Goal: Information Seeking & Learning: Check status

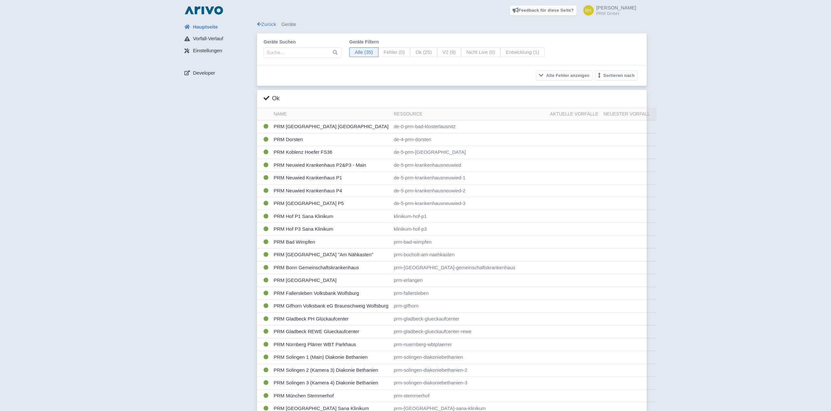
click at [203, 202] on div "Hauptseite Vorfall-Verlauf Einstellungen Developer" at bounding box center [218, 307] width 78 height 573
click at [509, 54] on span "Entwicklung (1)" at bounding box center [522, 52] width 44 height 10
click at [504, 52] on input "Entwicklung (1)" at bounding box center [502, 49] width 4 height 4
radio input "true"
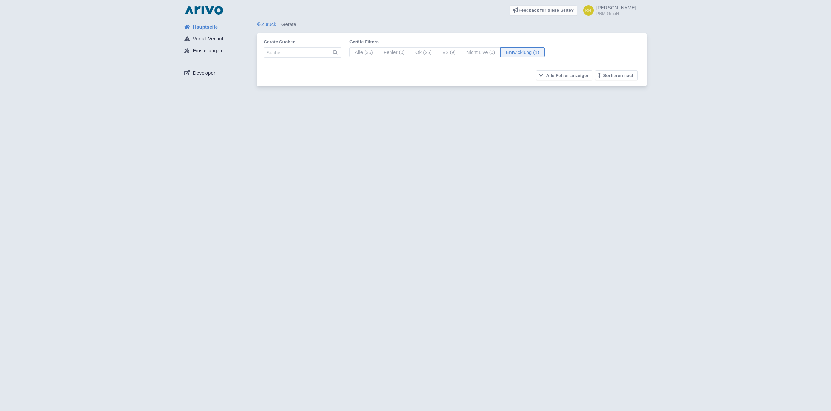
click at [468, 51] on span "Nicht Live (0)" at bounding box center [481, 52] width 40 height 10
click at [465, 51] on input "Nicht Live (0)" at bounding box center [463, 49] width 4 height 4
radio input "true"
click at [438, 52] on span "V2 (9)" at bounding box center [449, 52] width 24 height 10
click at [438, 52] on input "V2 (9)" at bounding box center [439, 49] width 4 height 4
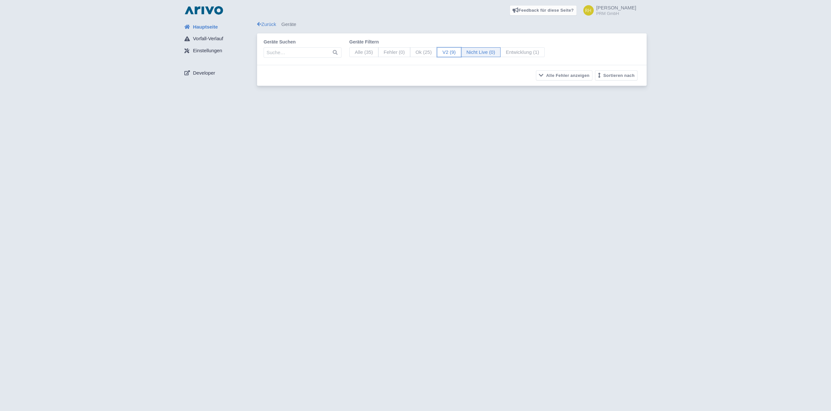
radio input "true"
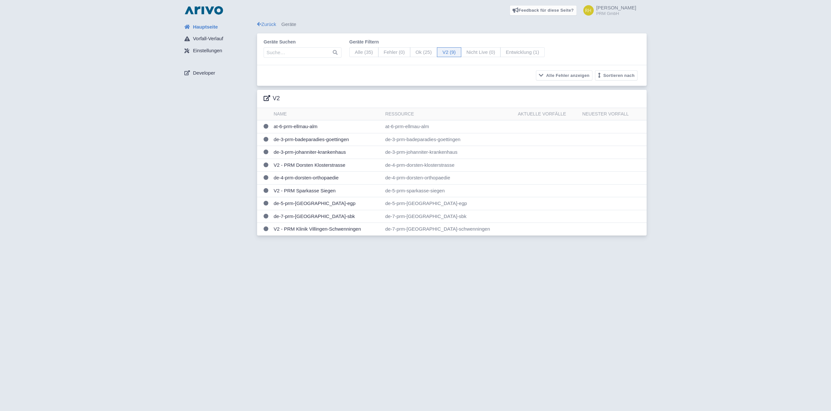
click at [416, 53] on span "Ok (25)" at bounding box center [423, 52] width 27 height 10
click at [414, 52] on input "Ok (25)" at bounding box center [412, 49] width 4 height 4
radio input "true"
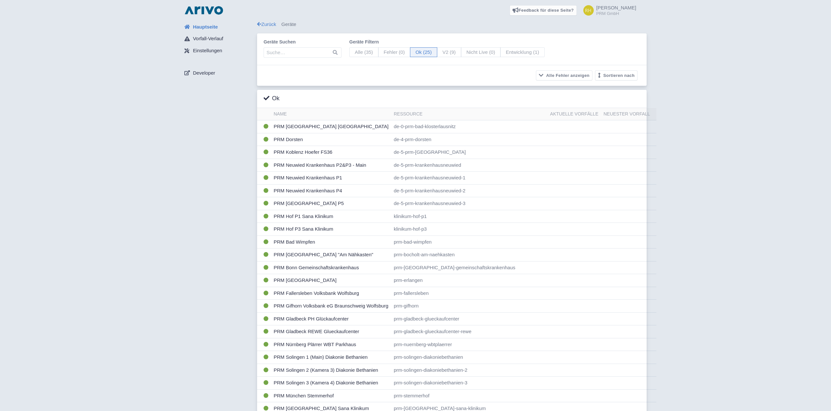
click at [387, 52] on span "Fehler (0)" at bounding box center [394, 52] width 32 height 10
click at [382, 52] on input "Fehler (0)" at bounding box center [380, 49] width 4 height 4
radio input "true"
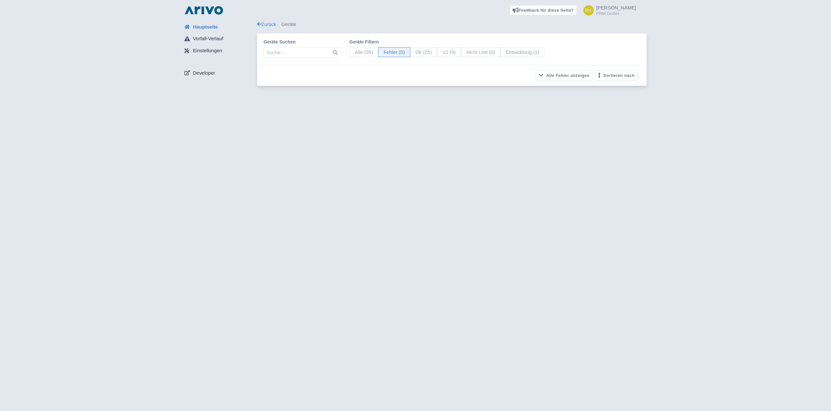
click at [350, 53] on span "Alle (35)" at bounding box center [363, 52] width 29 height 10
click at [350, 52] on input "Alle (35)" at bounding box center [351, 49] width 4 height 4
radio input "true"
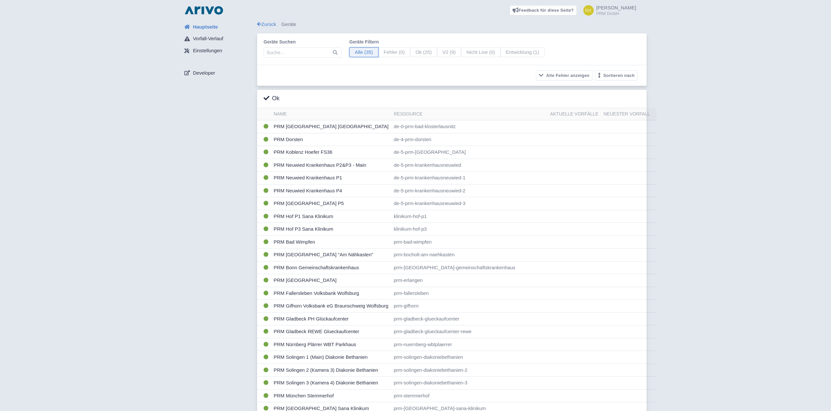
scroll to position [179, 0]
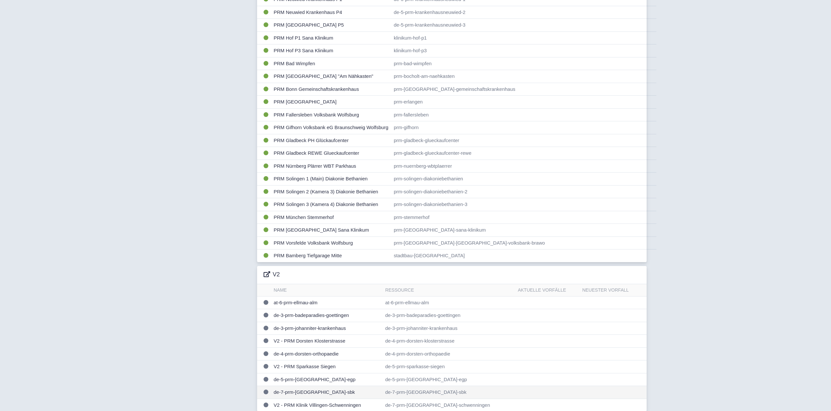
click at [319, 387] on td "de-7-prm-[GEOGRAPHIC_DATA]-sbk" at bounding box center [327, 392] width 112 height 13
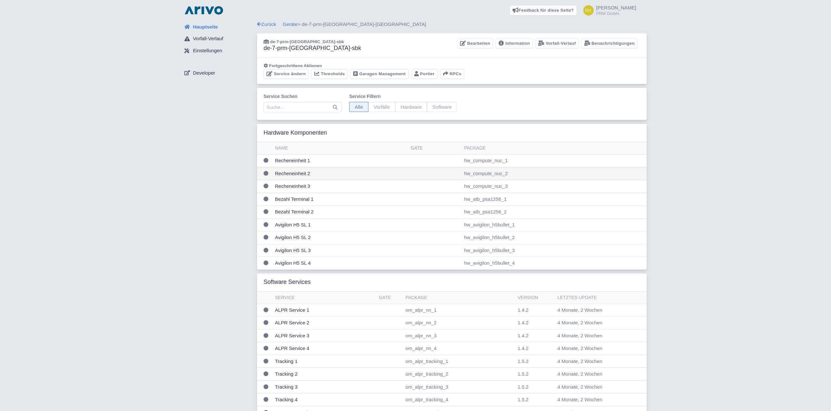
click at [340, 175] on td "Recheneinheit 2" at bounding box center [340, 173] width 136 height 13
click at [522, 43] on link "Information" at bounding box center [514, 44] width 37 height 10
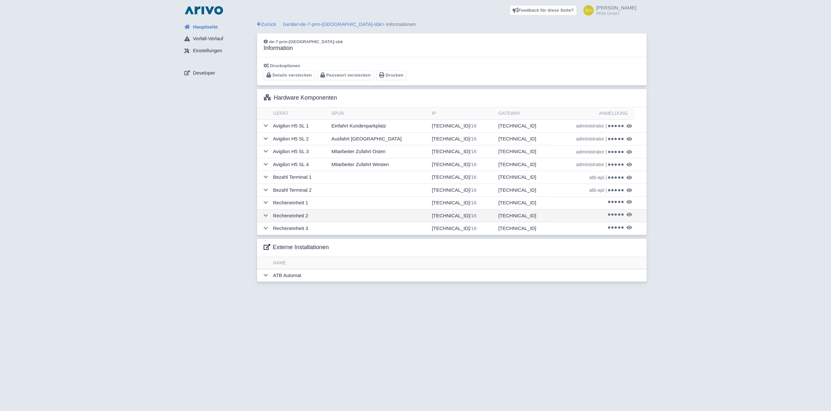
click at [614, 214] on icon at bounding box center [615, 215] width 3 height 3
click at [298, 23] on link "Geräte" at bounding box center [290, 24] width 15 height 6
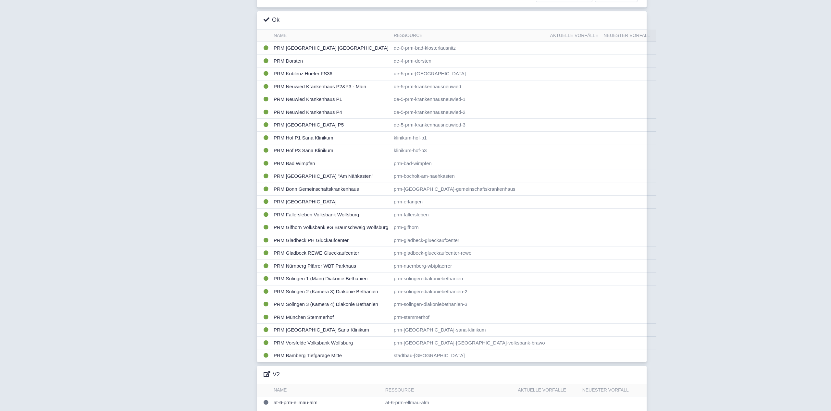
scroll to position [179, 0]
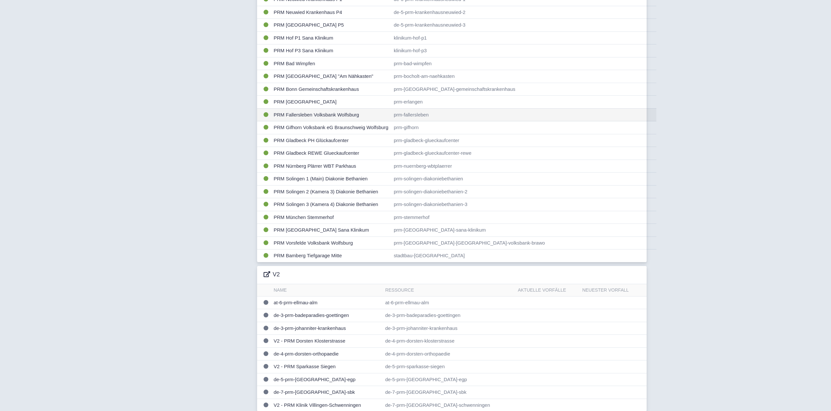
click at [343, 113] on td "PRM Fallersleben Volksbank Wolfsburg" at bounding box center [331, 114] width 120 height 13
